Goal: Task Accomplishment & Management: Manage account settings

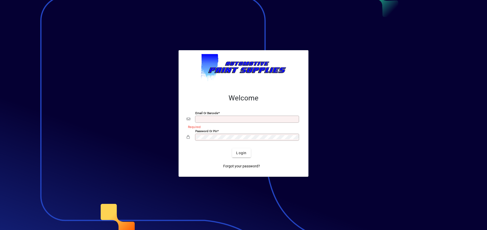
type input "**********"
click at [334, 131] on div at bounding box center [243, 115] width 487 height 230
